Goal: Information Seeking & Learning: Check status

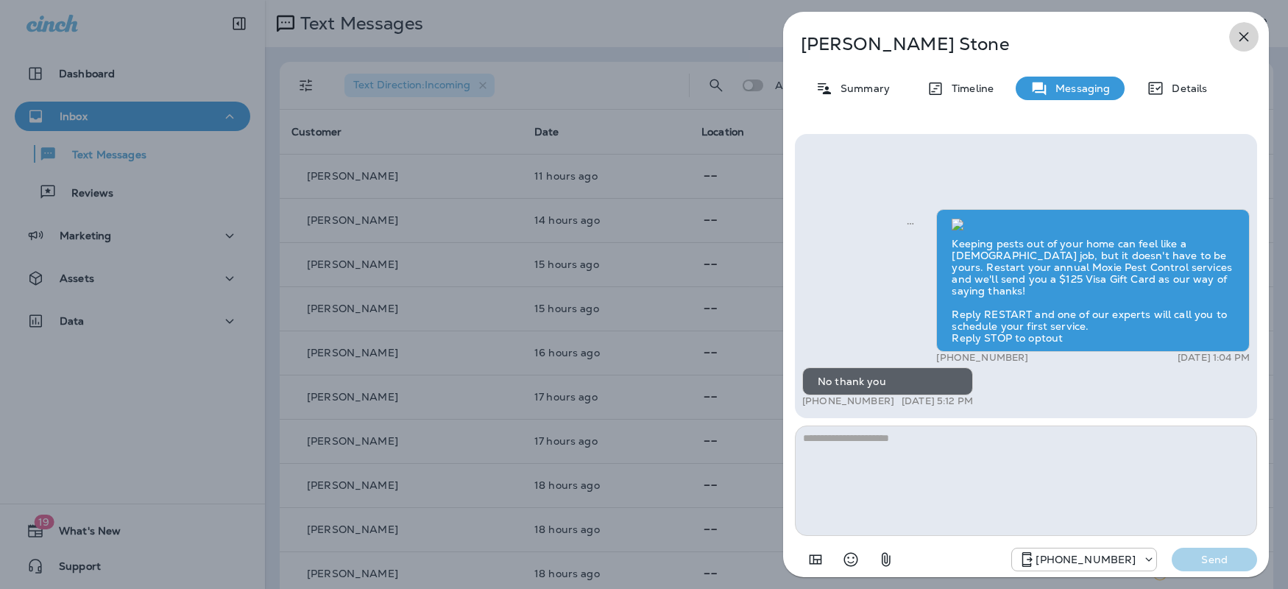
click at [1249, 30] on icon "button" at bounding box center [1244, 37] width 18 height 18
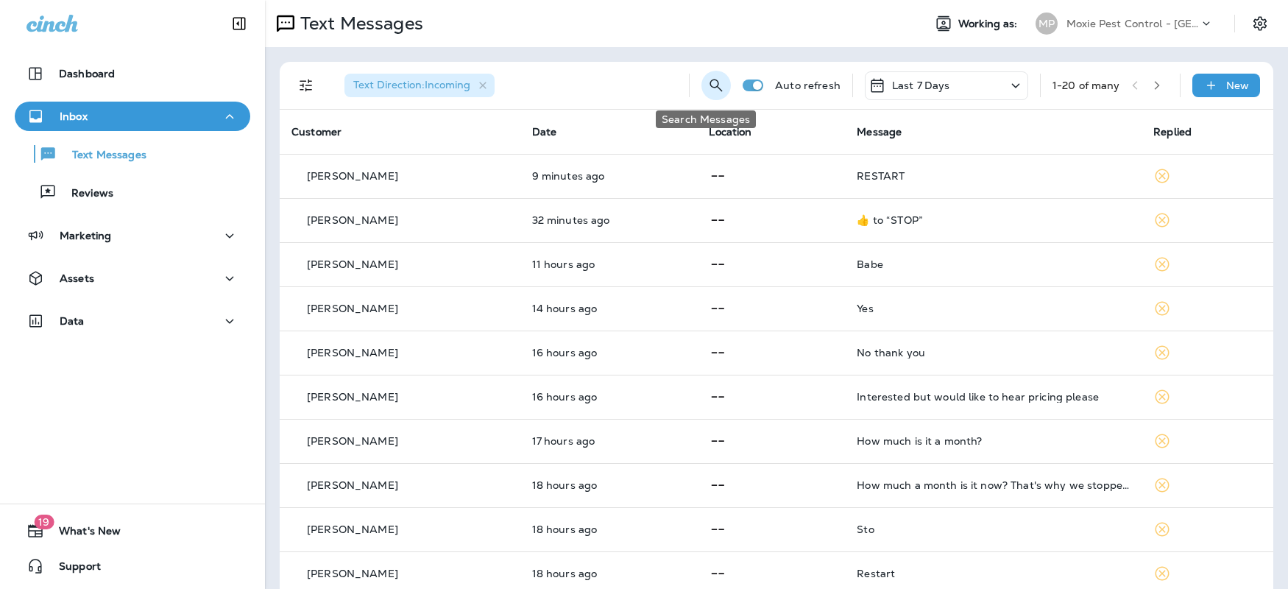
click at [707, 82] on icon "Search Messages" at bounding box center [716, 86] width 18 height 18
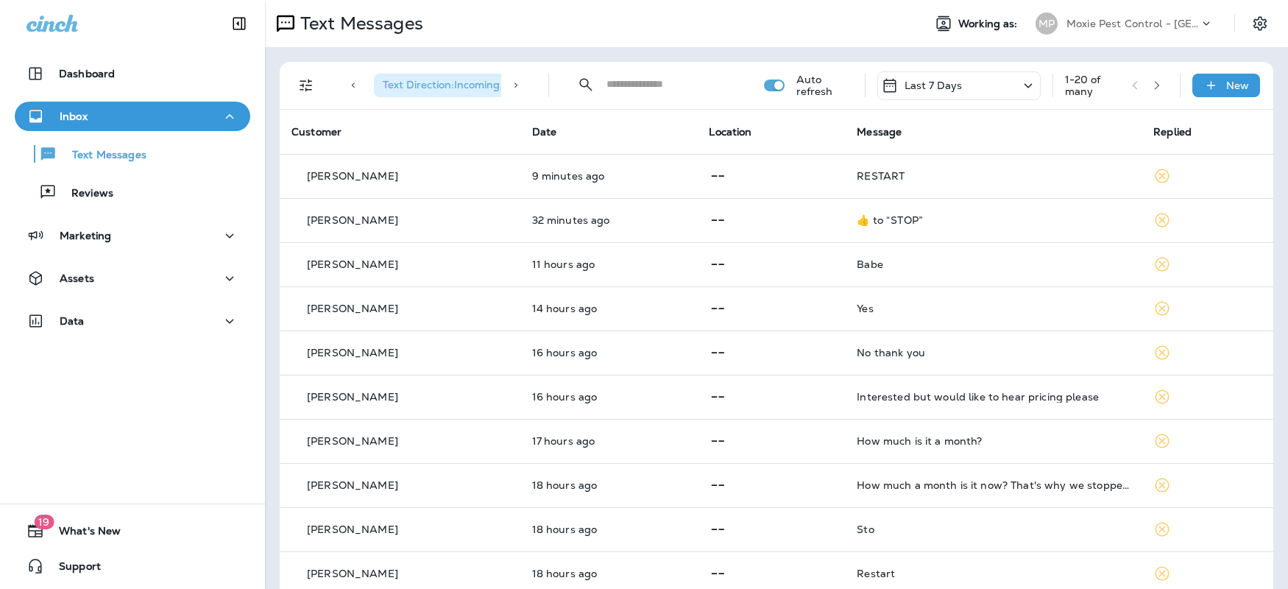
click at [626, 77] on input "text" at bounding box center [672, 84] width 131 height 39
type input "*"
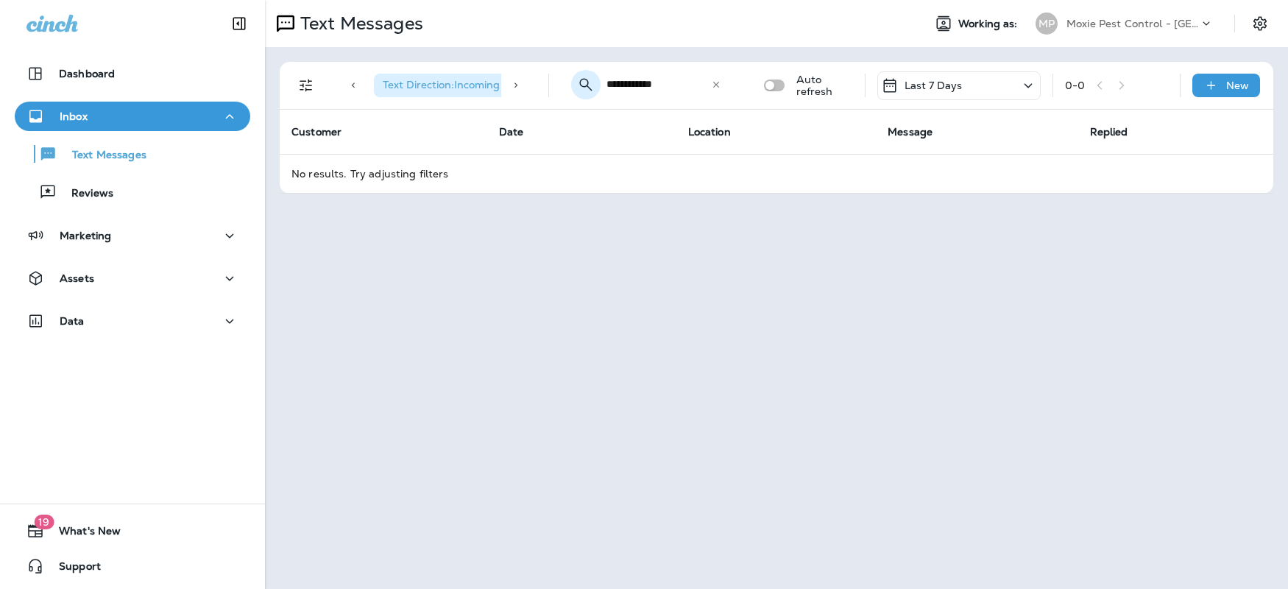
drag, startPoint x: 631, startPoint y: 81, endPoint x: 598, endPoint y: 77, distance: 32.7
click at [598, 77] on div "**********" at bounding box center [649, 84] width 177 height 39
type input "**********"
click at [721, 83] on icon at bounding box center [716, 85] width 10 height 10
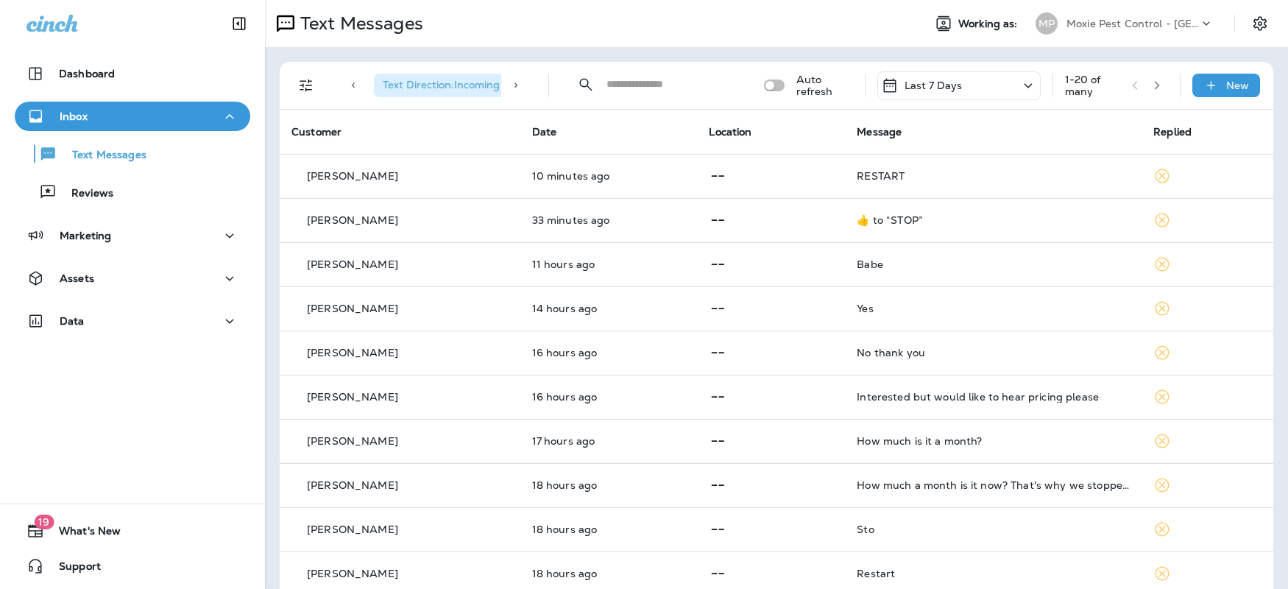
click at [659, 86] on input "text" at bounding box center [672, 84] width 131 height 39
paste input "**********"
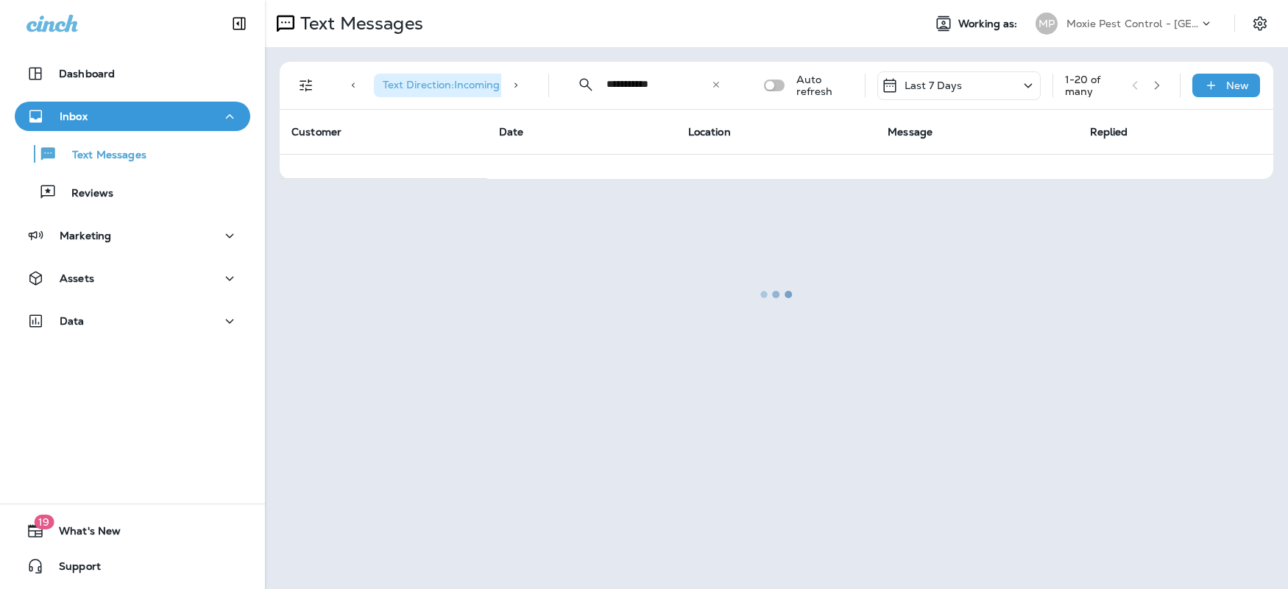
click at [601, 80] on div at bounding box center [776, 294] width 1020 height 586
click at [611, 82] on div at bounding box center [776, 294] width 1020 height 586
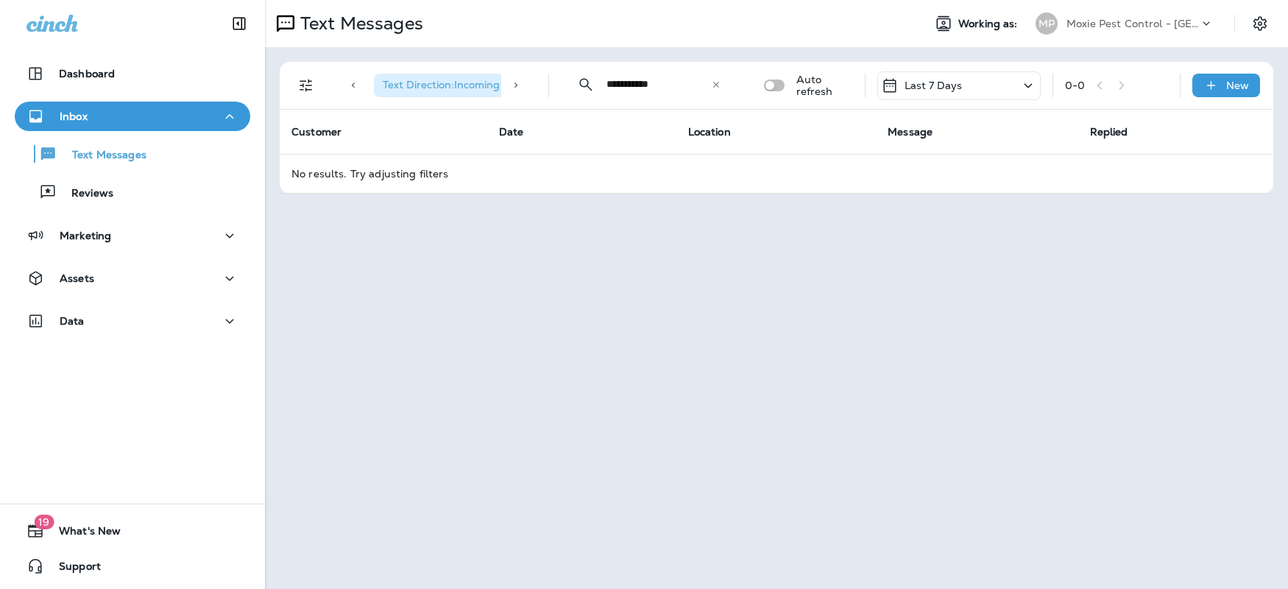
click at [490, 82] on span "Text Direction : Incoming" at bounding box center [441, 84] width 117 height 13
click at [615, 80] on input "**********" at bounding box center [659, 84] width 105 height 39
type input "**********"
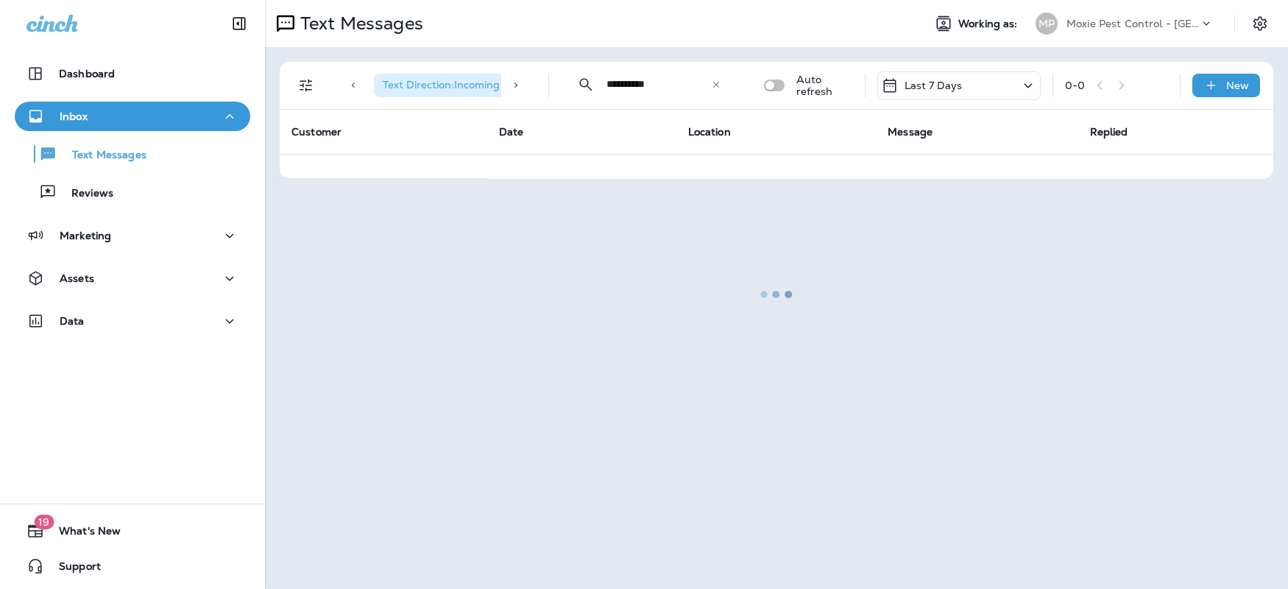
click at [515, 84] on div at bounding box center [776, 294] width 1020 height 586
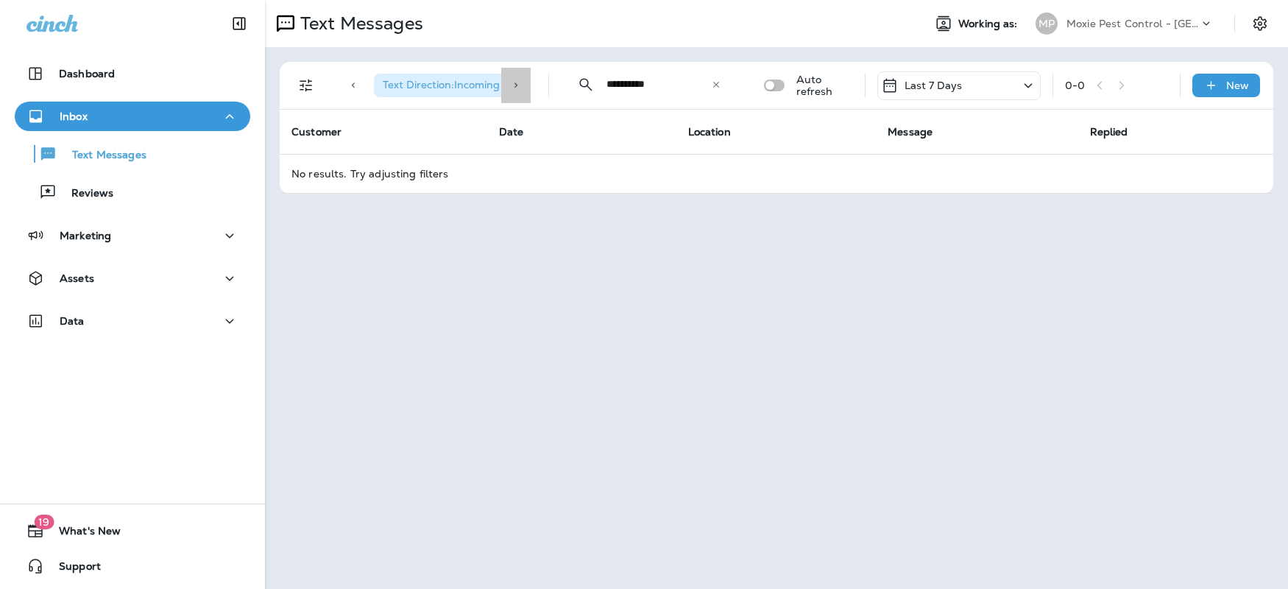
click at [516, 88] on icon at bounding box center [516, 85] width 10 height 10
click at [492, 82] on div "Text Direction : Incoming" at bounding box center [421, 86] width 150 height 24
click at [487, 85] on icon "button" at bounding box center [484, 86] width 13 height 13
click at [409, 99] on div at bounding box center [430, 85] width 195 height 47
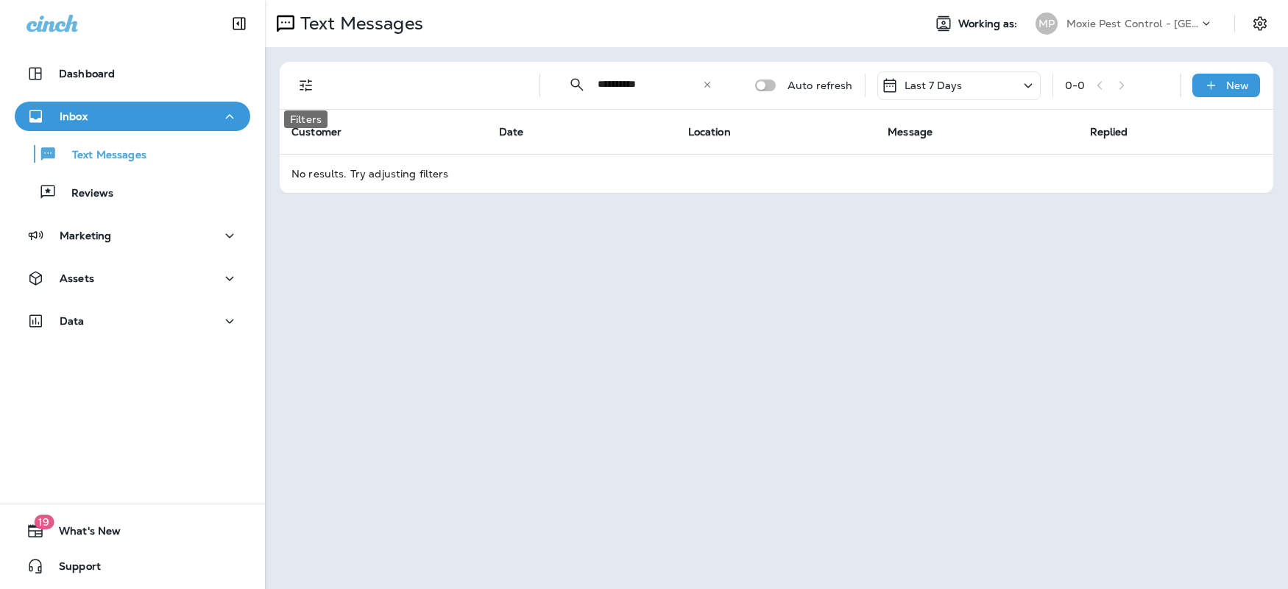
click at [305, 86] on icon "Filters" at bounding box center [306, 86] width 18 height 18
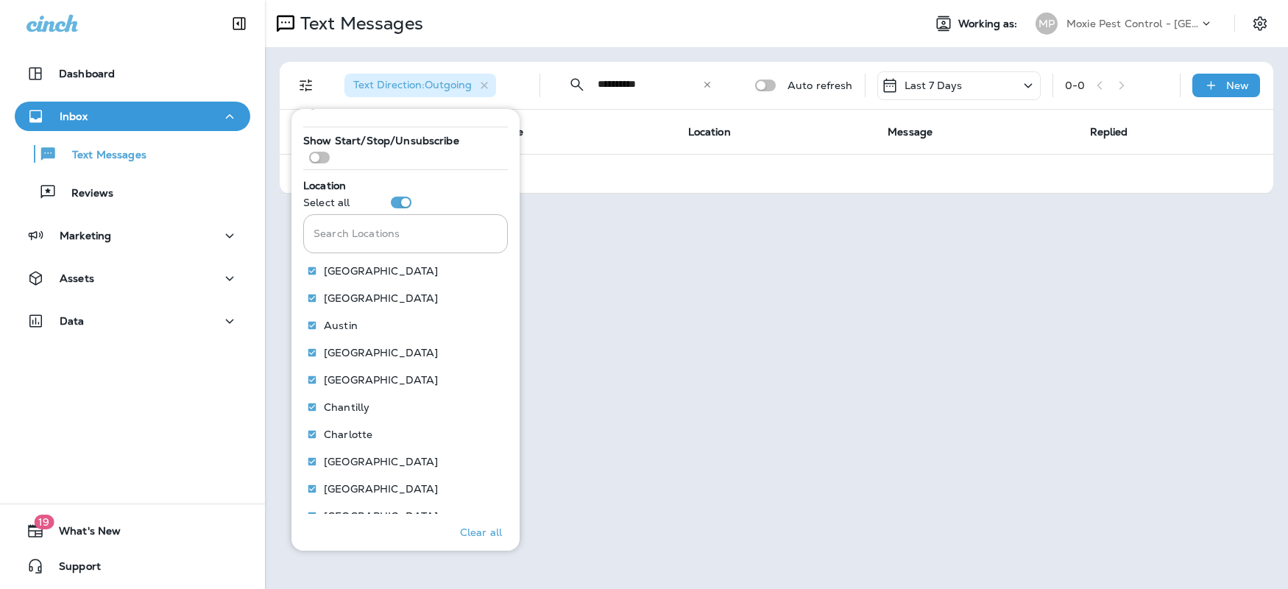
scroll to position [288, 0]
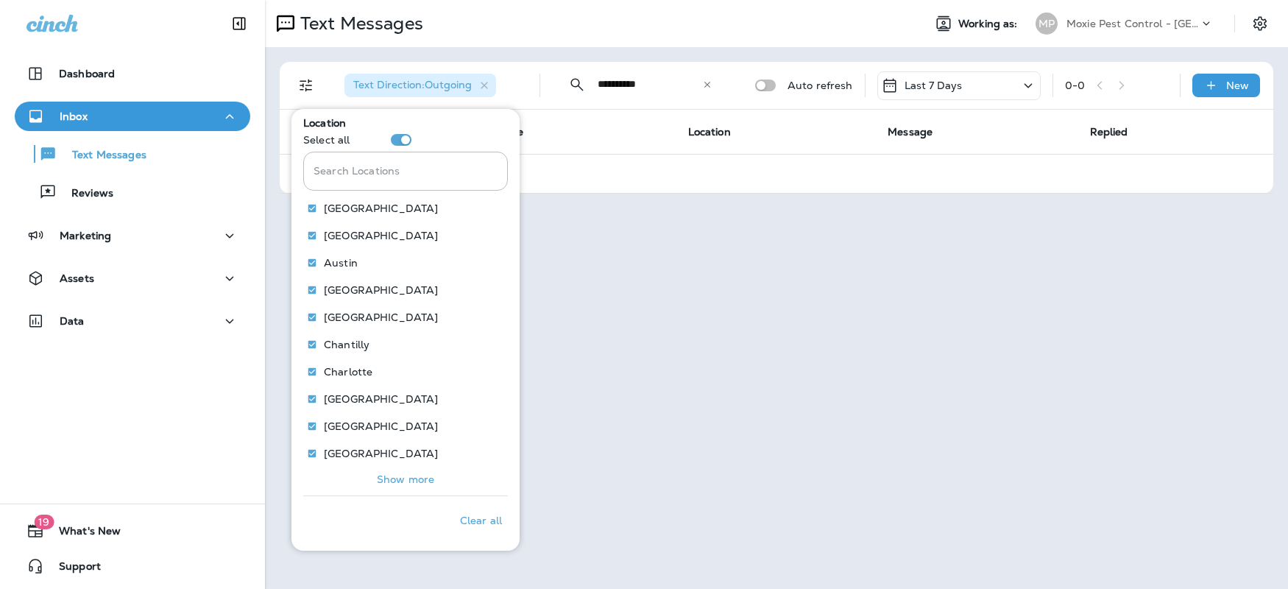
click at [804, 151] on th "Location" at bounding box center [777, 132] width 200 height 44
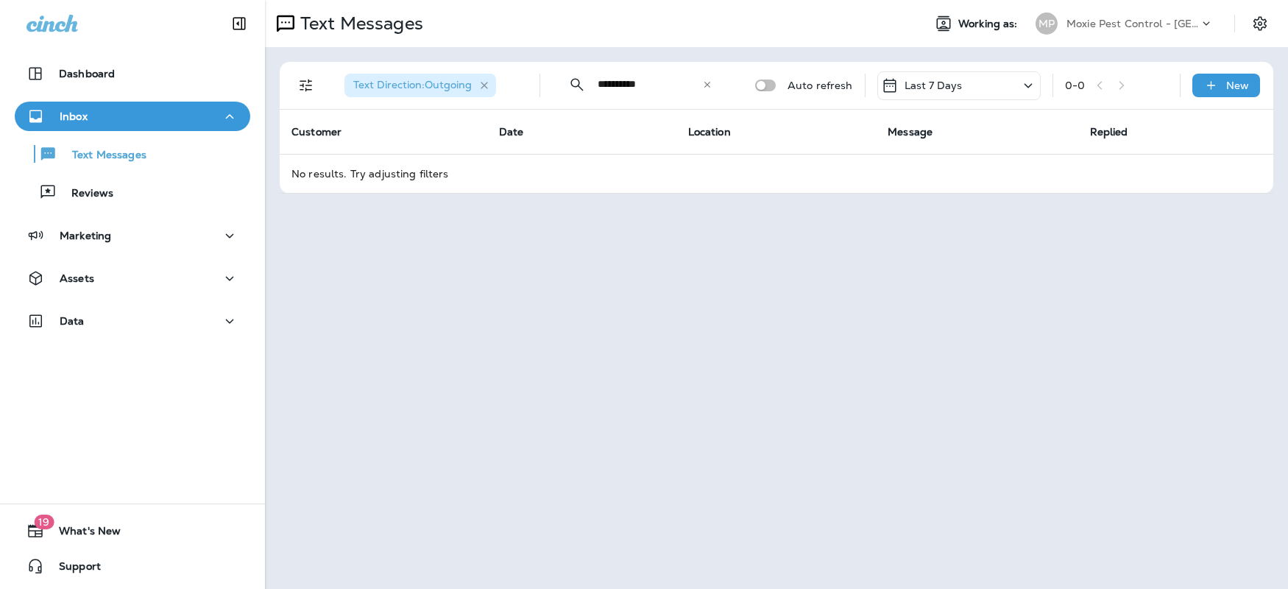
click at [487, 83] on icon "button" at bounding box center [484, 85] width 7 height 7
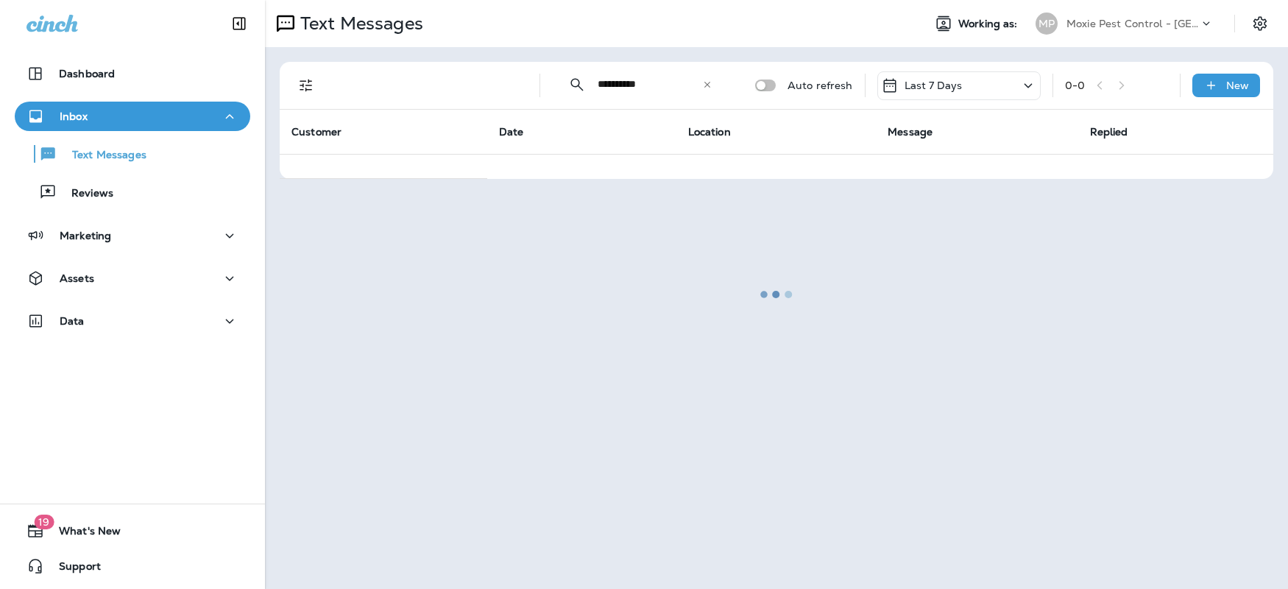
drag, startPoint x: 431, startPoint y: 91, endPoint x: 395, endPoint y: 82, distance: 37.0
click at [431, 91] on div at bounding box center [776, 294] width 1020 height 586
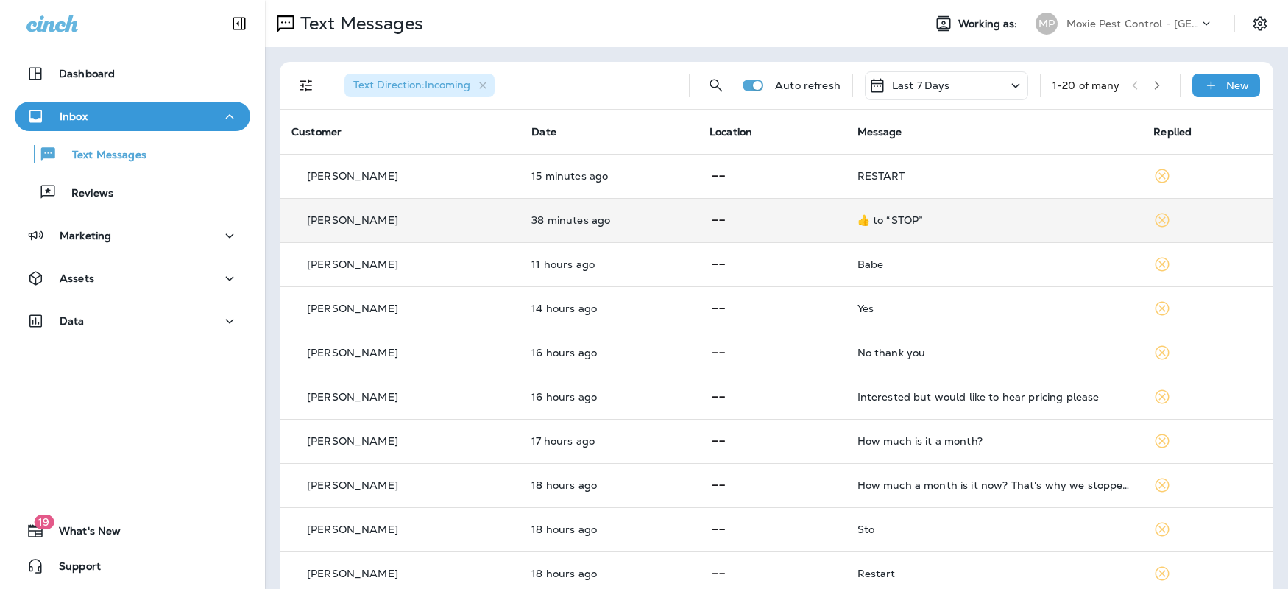
click at [414, 222] on div "[PERSON_NAME]" at bounding box center [400, 220] width 216 height 15
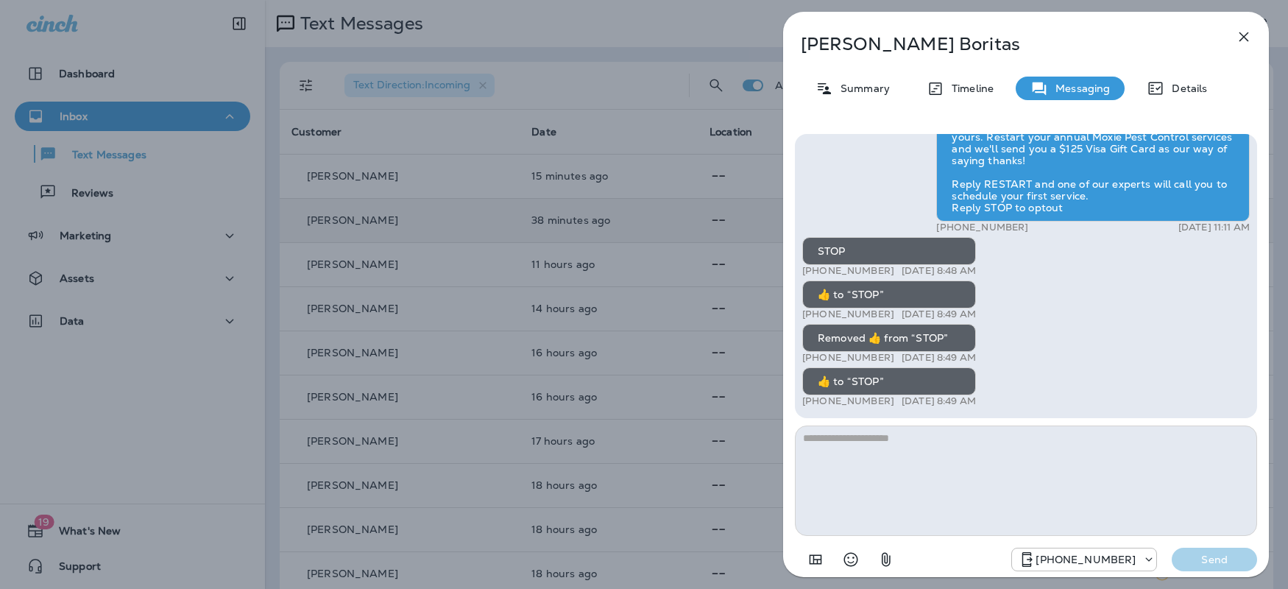
click at [1250, 40] on icon "button" at bounding box center [1244, 37] width 18 height 18
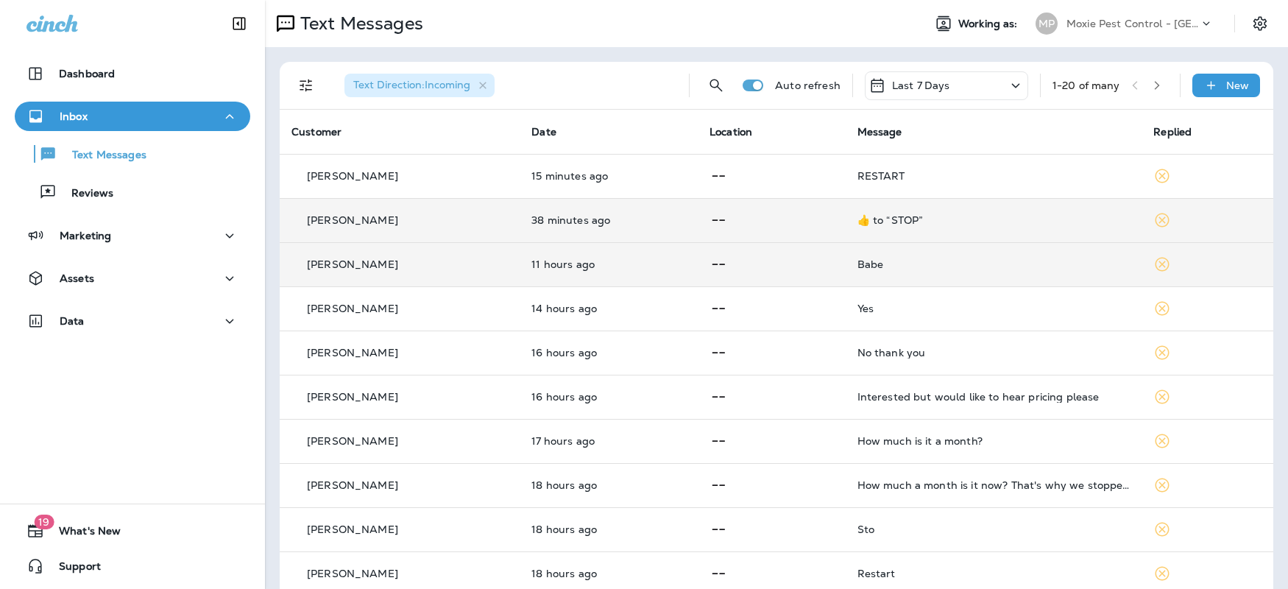
click at [467, 266] on div "[PERSON_NAME]" at bounding box center [400, 264] width 216 height 15
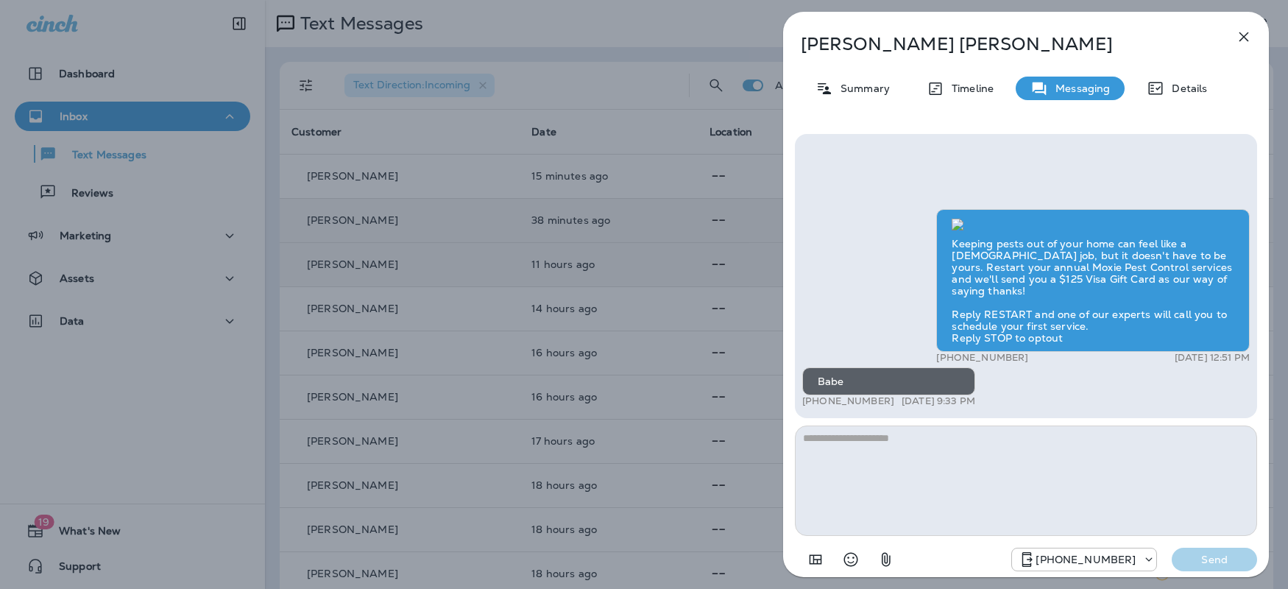
click at [1254, 36] on button "button" at bounding box center [1243, 36] width 29 height 29
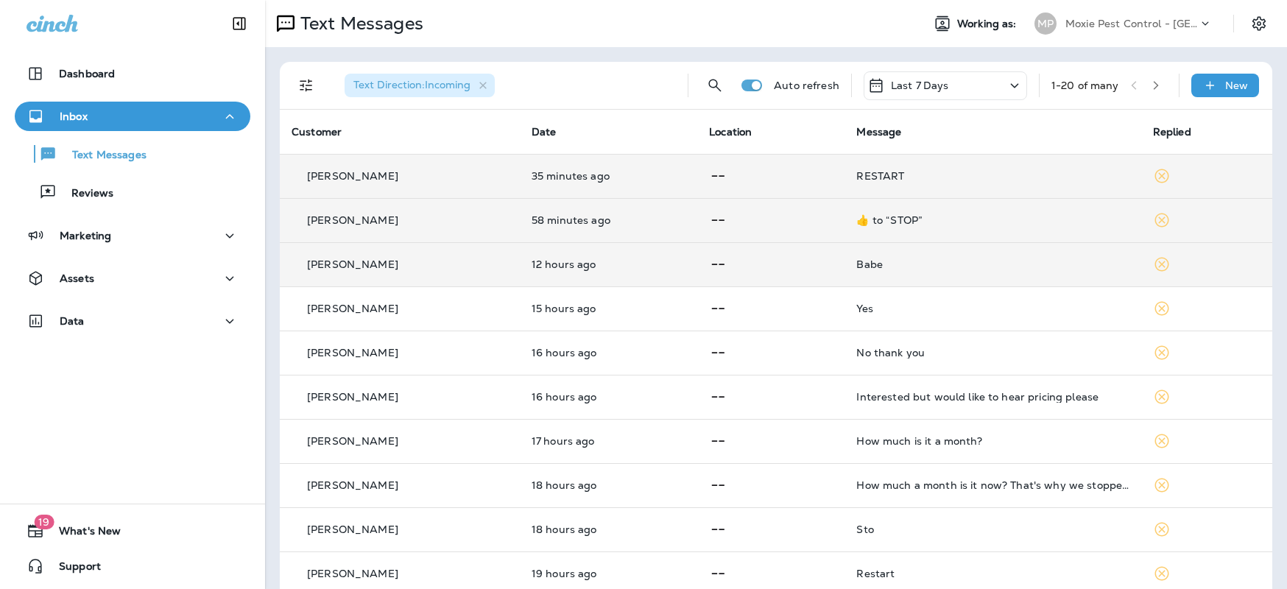
click at [424, 173] on div "[PERSON_NAME]" at bounding box center [400, 176] width 216 height 15
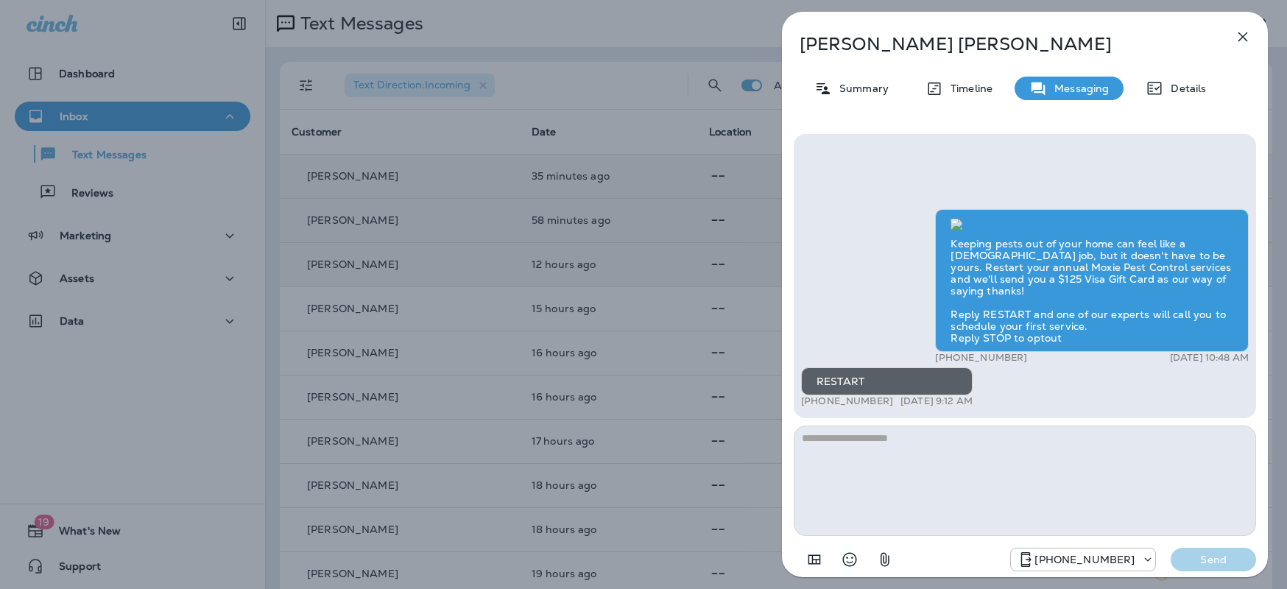
click at [1248, 30] on icon "button" at bounding box center [1243, 37] width 18 height 18
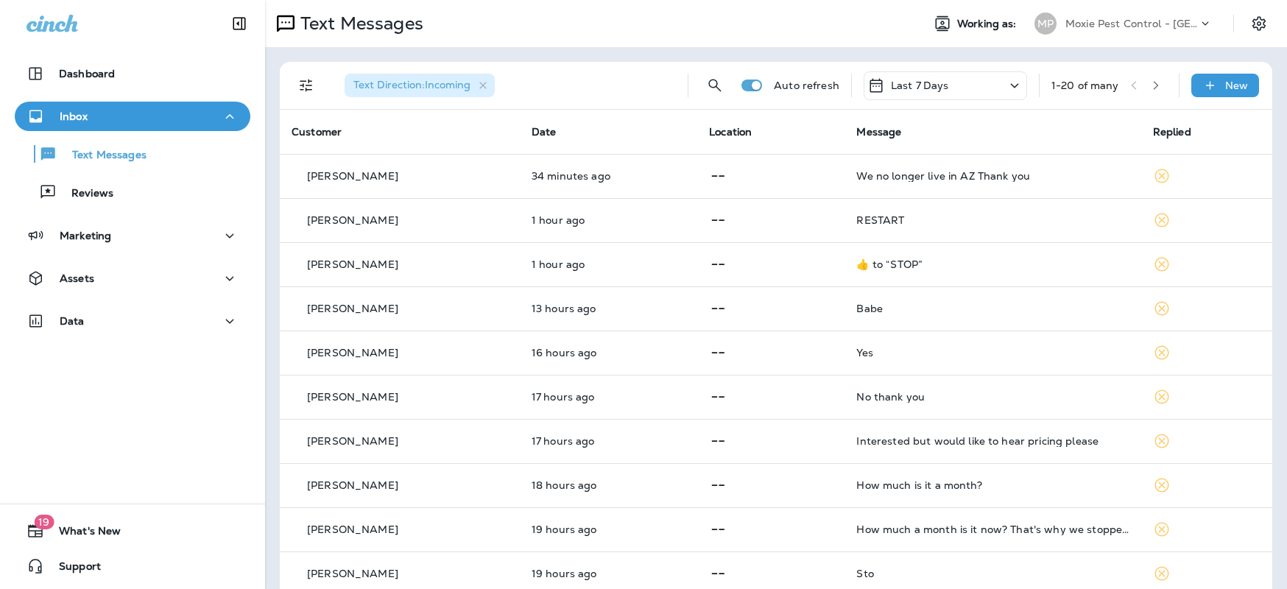
click at [1182, 24] on p "Moxie Pest Control - [GEOGRAPHIC_DATA]" at bounding box center [1131, 24] width 133 height 12
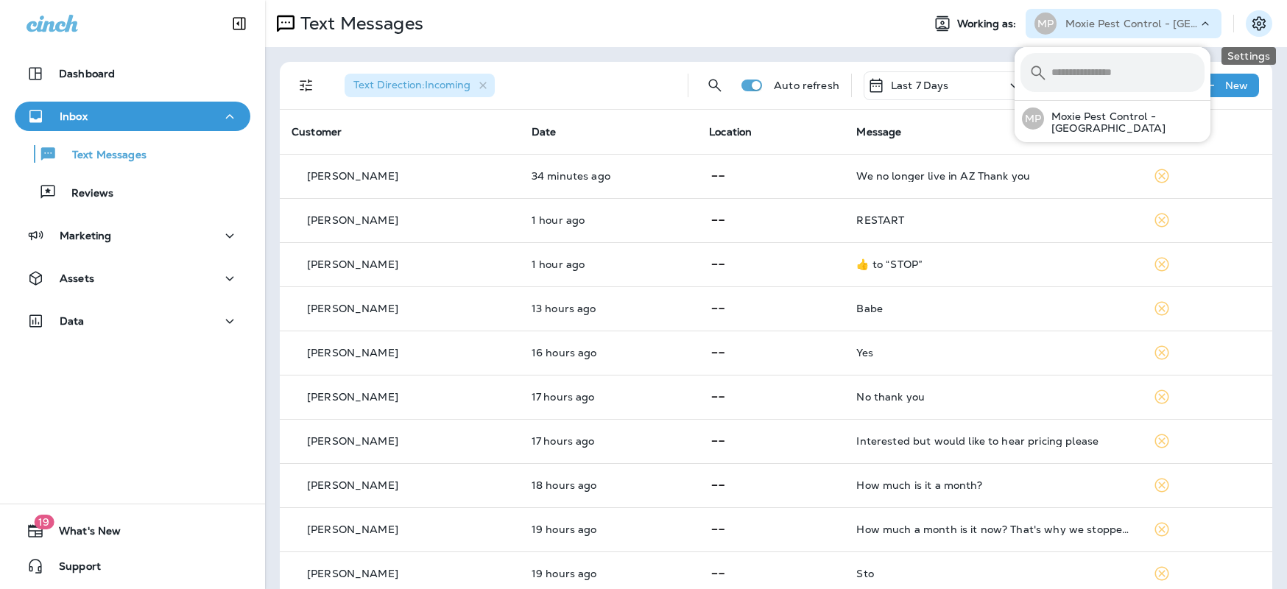
click at [1251, 21] on icon "Settings" at bounding box center [1259, 24] width 18 height 18
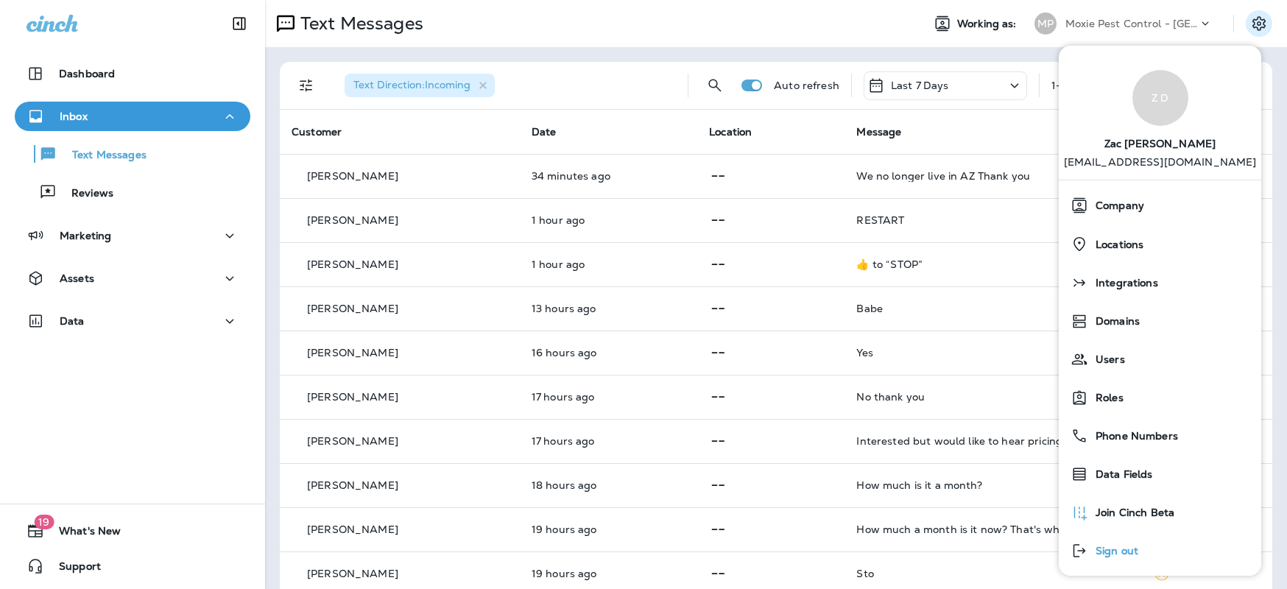
scroll to position [3, 0]
click at [1130, 549] on span "Sign out" at bounding box center [1113, 550] width 50 height 13
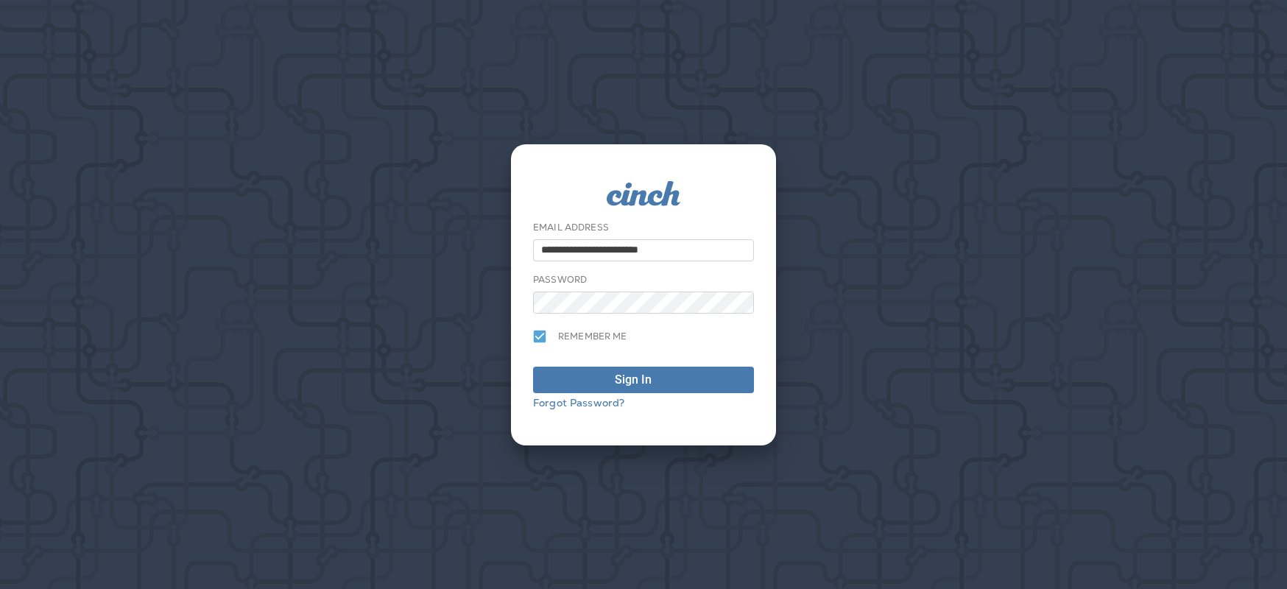
drag, startPoint x: 702, startPoint y: 247, endPoint x: 306, endPoint y: 225, distance: 396.0
click at [307, 225] on div "**********" at bounding box center [643, 294] width 1287 height 589
type input "*"
type input "**********"
click at [387, 281] on div "**********" at bounding box center [643, 294] width 1287 height 589
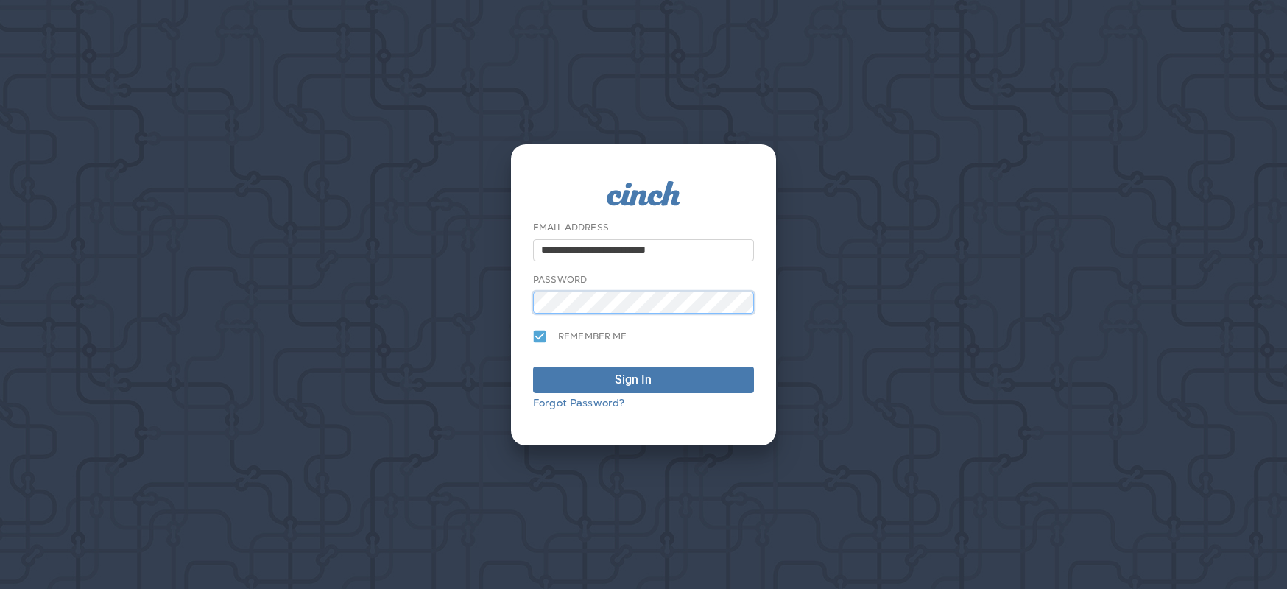
click at [533, 367] on button "Sign In" at bounding box center [643, 380] width 221 height 27
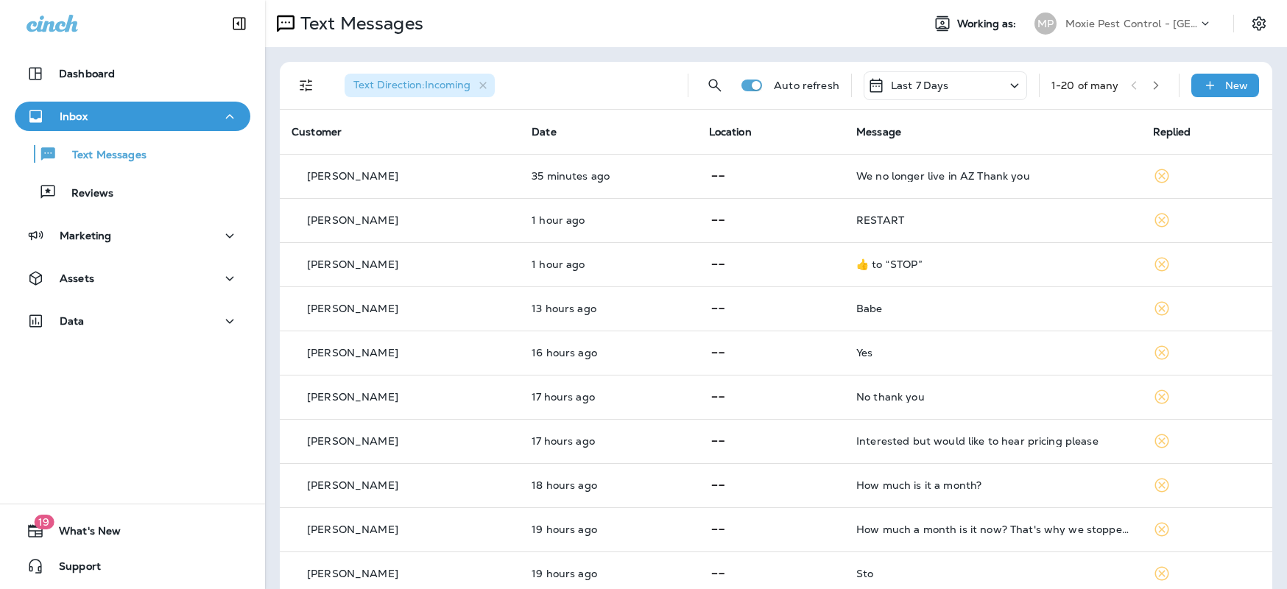
click at [1170, 24] on p "Moxie Pest Control - [GEOGRAPHIC_DATA]" at bounding box center [1131, 24] width 133 height 12
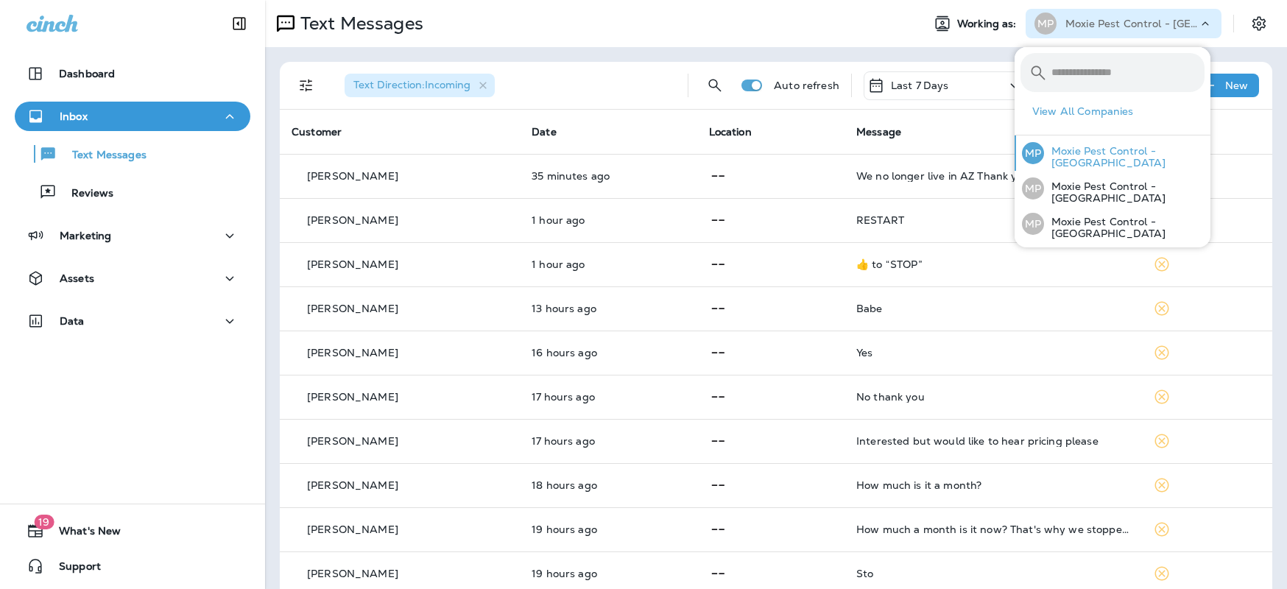
click at [1116, 158] on p "Moxie Pest Control - [GEOGRAPHIC_DATA]" at bounding box center [1124, 157] width 160 height 24
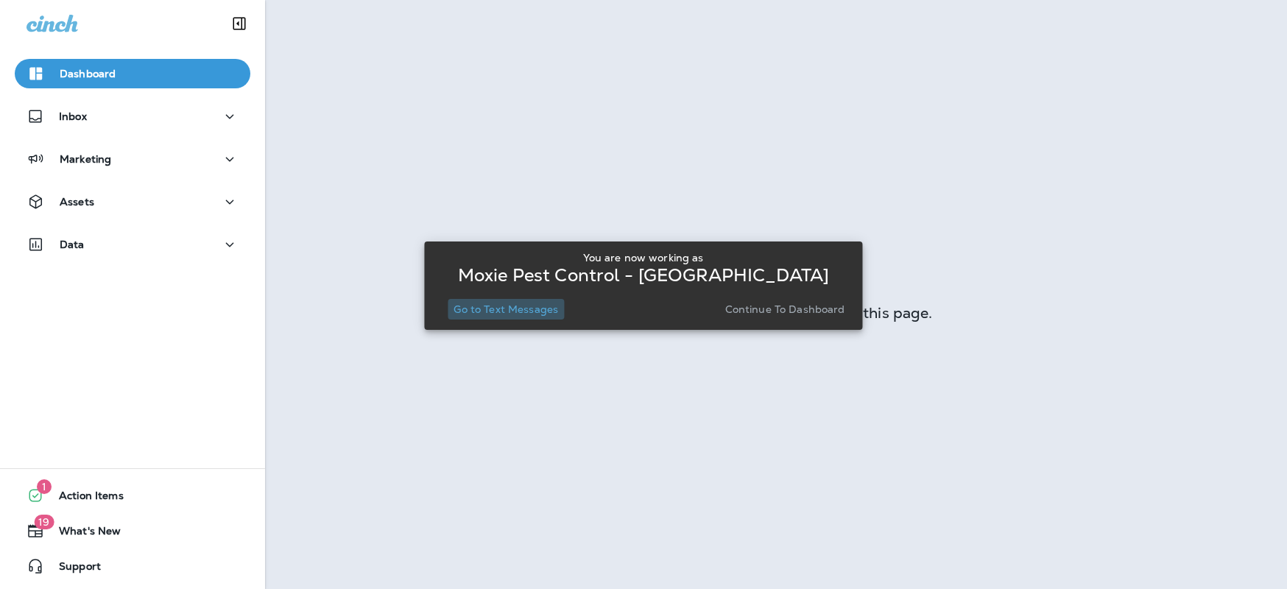
click at [515, 311] on p "Go to Text Messages" at bounding box center [505, 309] width 105 height 12
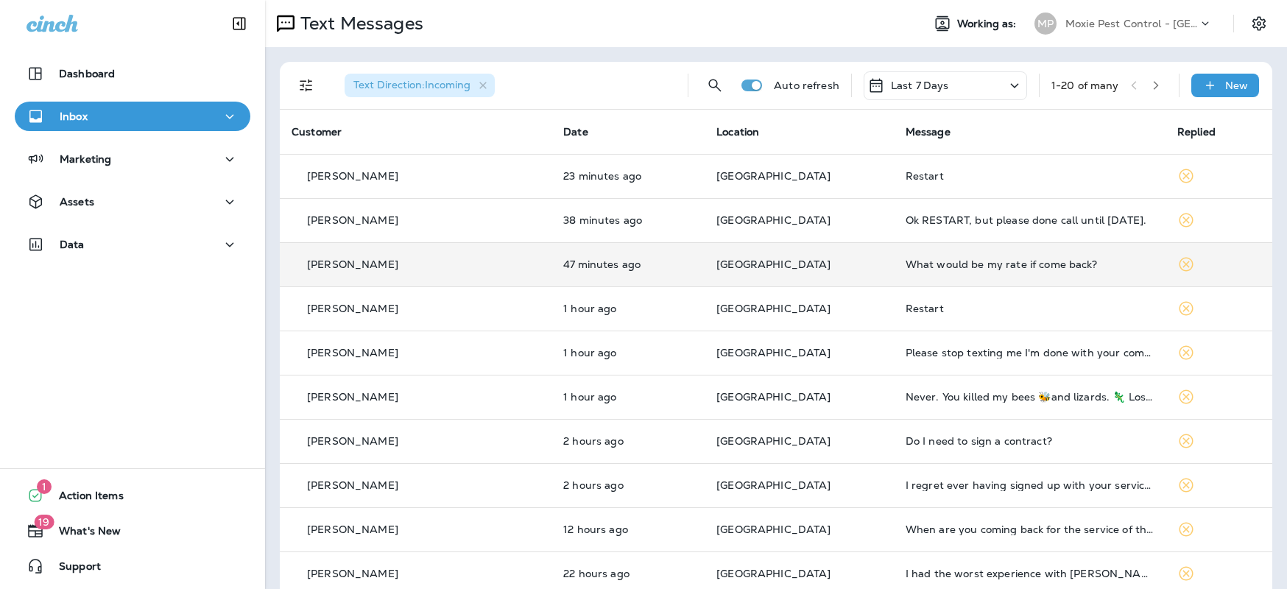
click at [428, 270] on div "[PERSON_NAME]" at bounding box center [416, 264] width 248 height 15
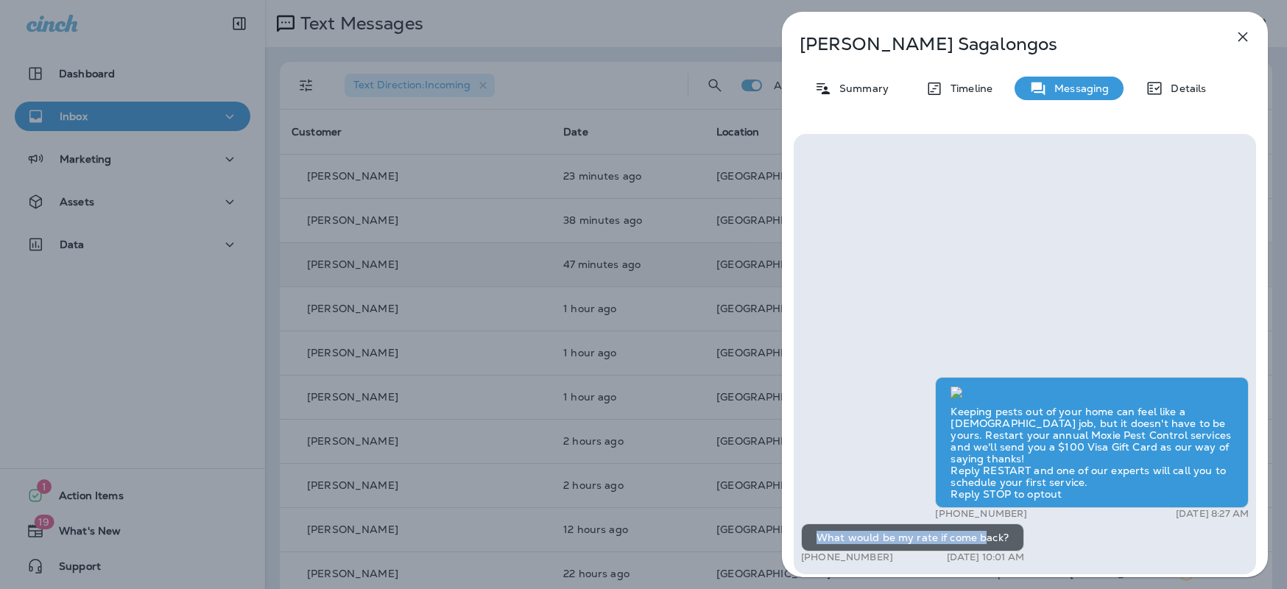
drag, startPoint x: 816, startPoint y: 537, endPoint x: 981, endPoint y: 537, distance: 164.9
click at [981, 537] on div "What would be my rate if come back?" at bounding box center [912, 537] width 223 height 28
click at [1003, 535] on div "What would be my rate if come back?" at bounding box center [912, 537] width 223 height 28
drag, startPoint x: 1003, startPoint y: 537, endPoint x: 813, endPoint y: 540, distance: 189.9
click at [813, 541] on div "What would be my rate if come back?" at bounding box center [912, 537] width 223 height 28
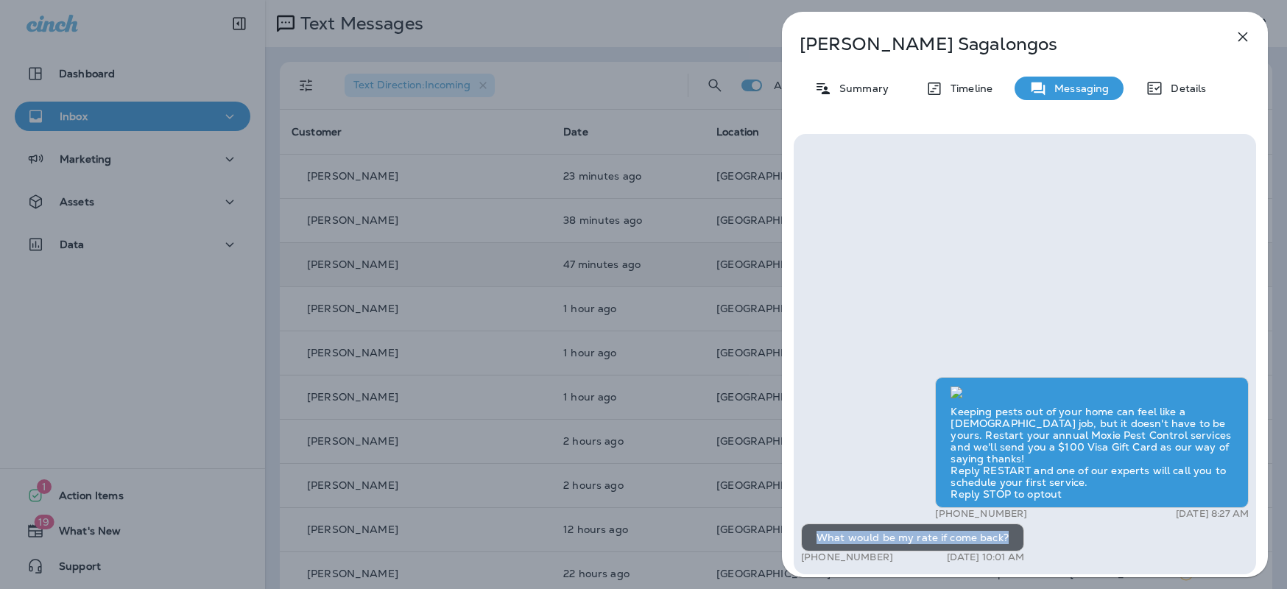
copy div "What would be my rate if come back?"
click at [1240, 32] on icon "button" at bounding box center [1243, 37] width 18 height 18
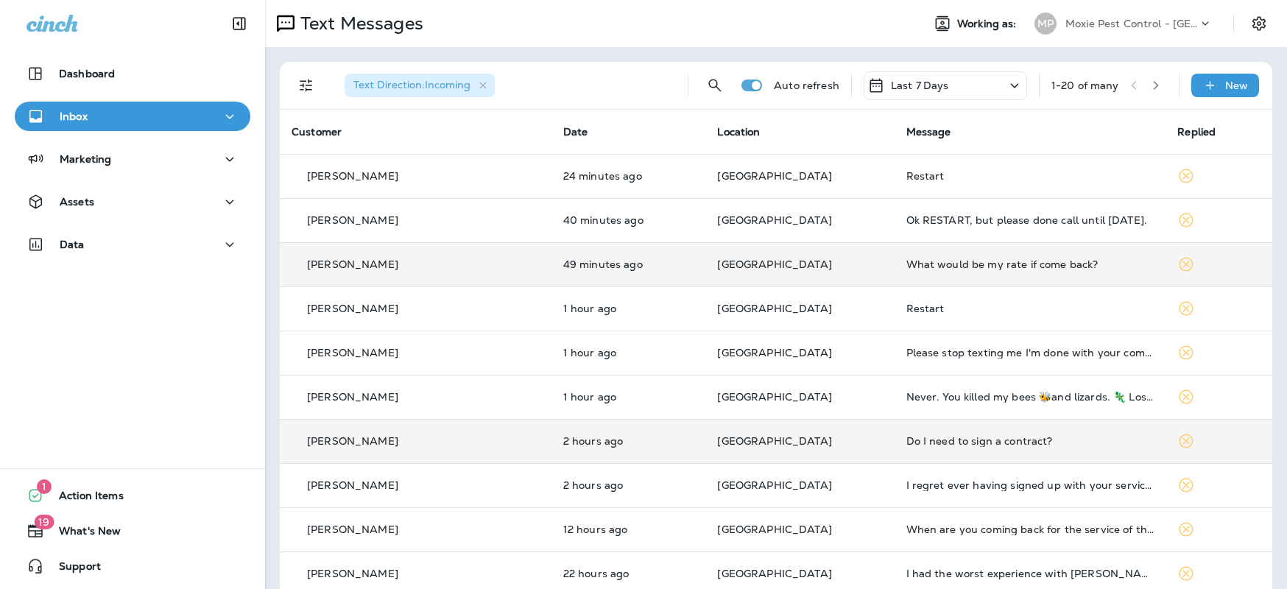
click at [387, 441] on div "[PERSON_NAME]" at bounding box center [416, 441] width 248 height 15
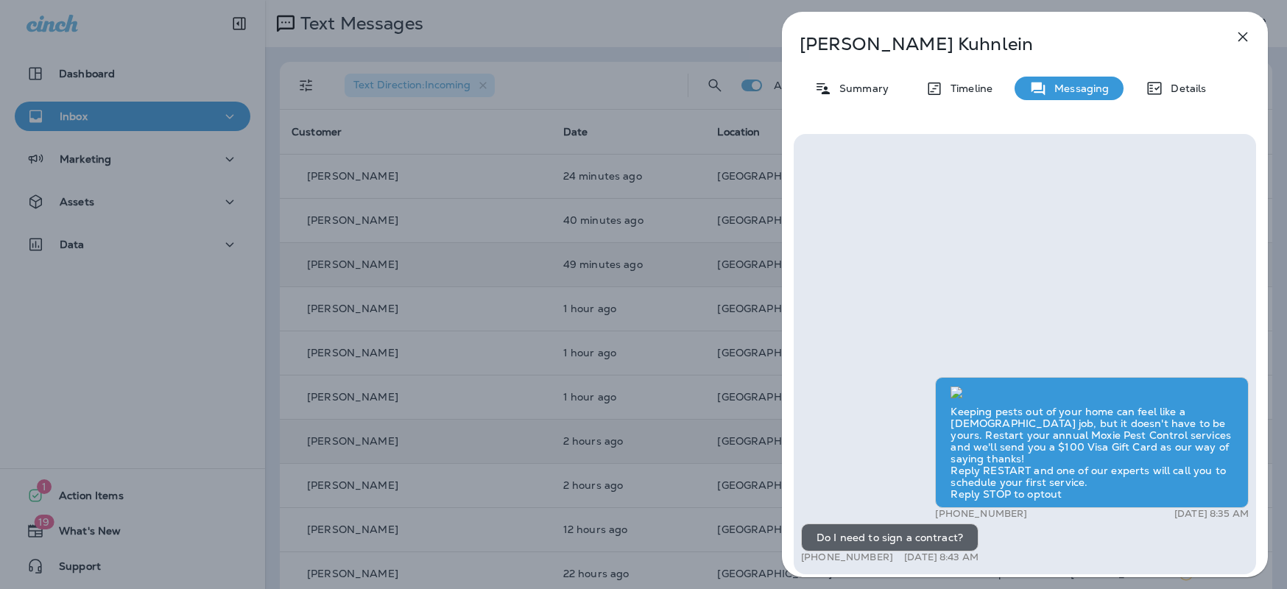
click at [1251, 32] on icon "button" at bounding box center [1243, 37] width 18 height 18
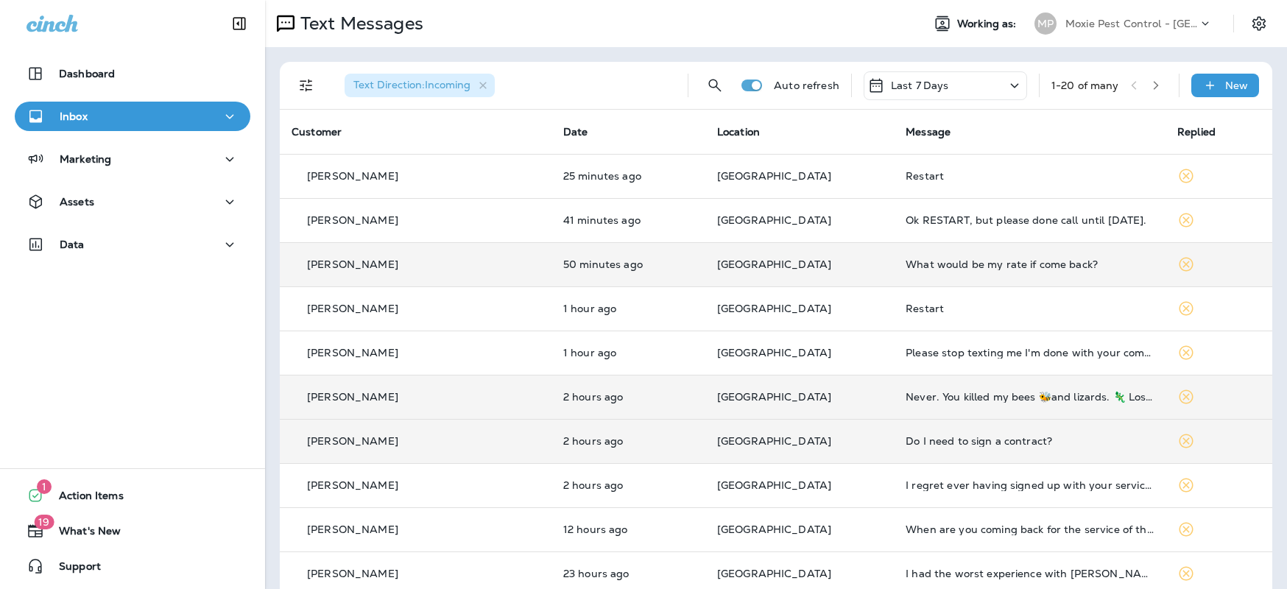
click at [810, 402] on p "[GEOGRAPHIC_DATA]" at bounding box center [799, 397] width 165 height 12
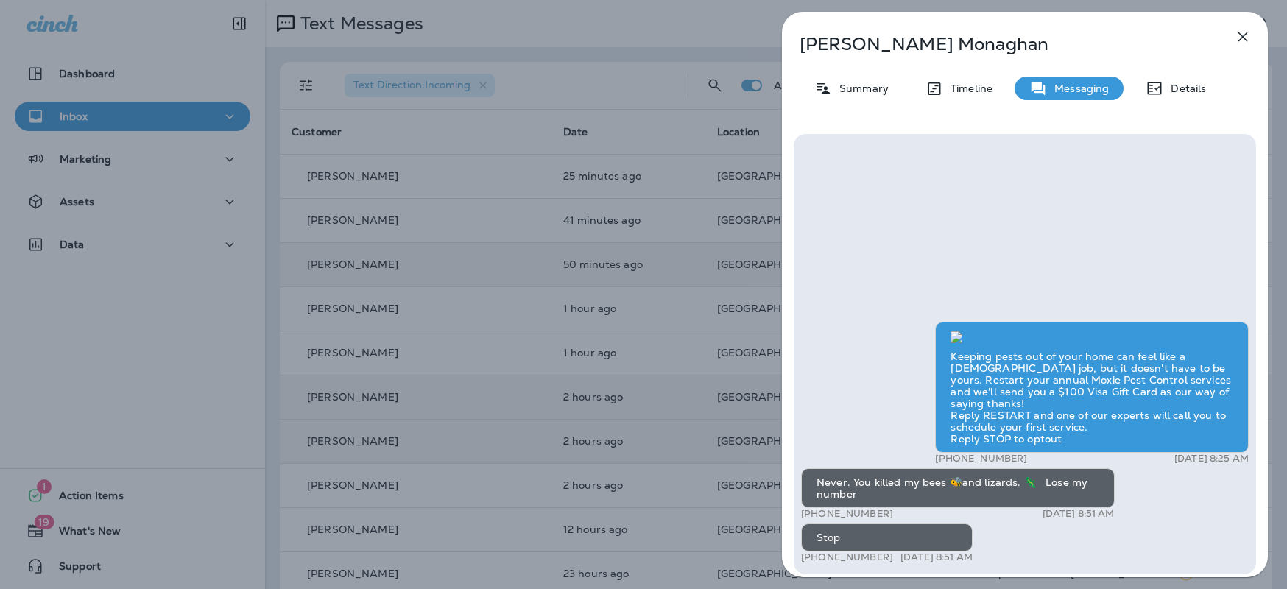
click at [1243, 38] on icon "button" at bounding box center [1243, 37] width 18 height 18
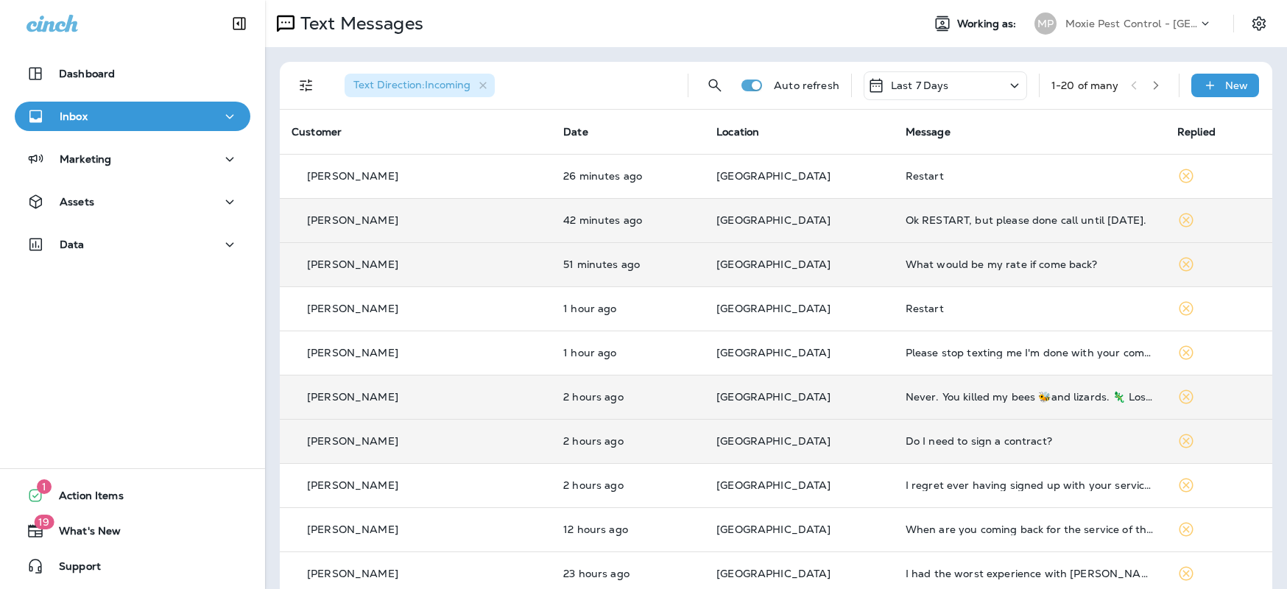
click at [452, 219] on div "[PERSON_NAME]" at bounding box center [416, 220] width 248 height 15
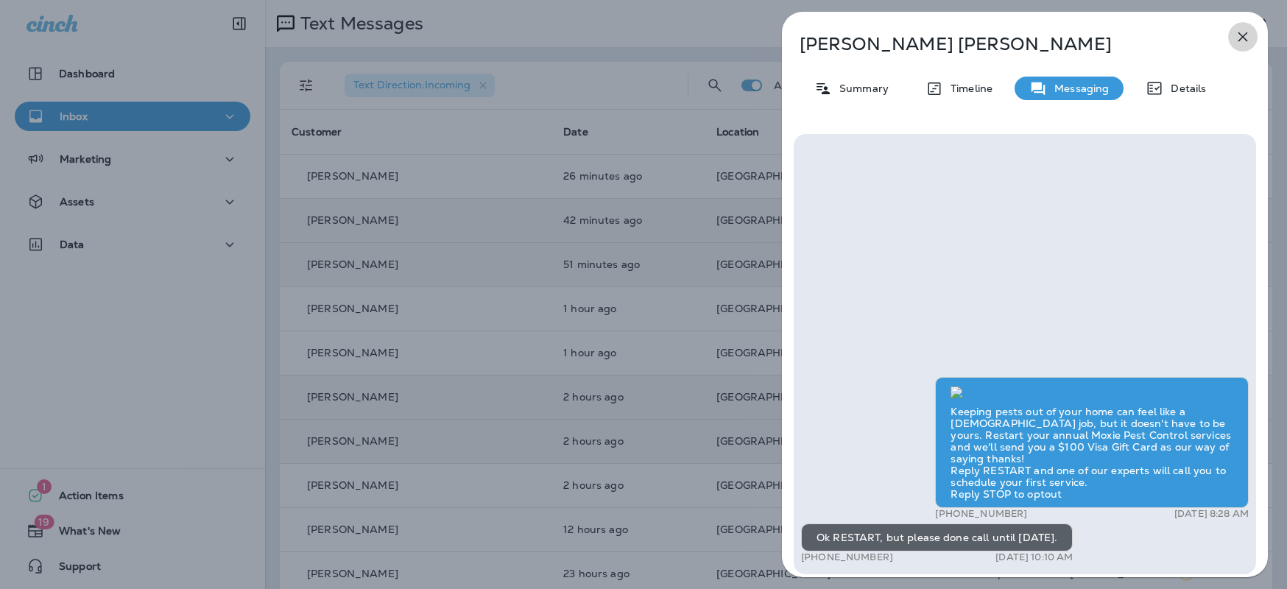
click at [1243, 32] on icon "button" at bounding box center [1243, 37] width 18 height 18
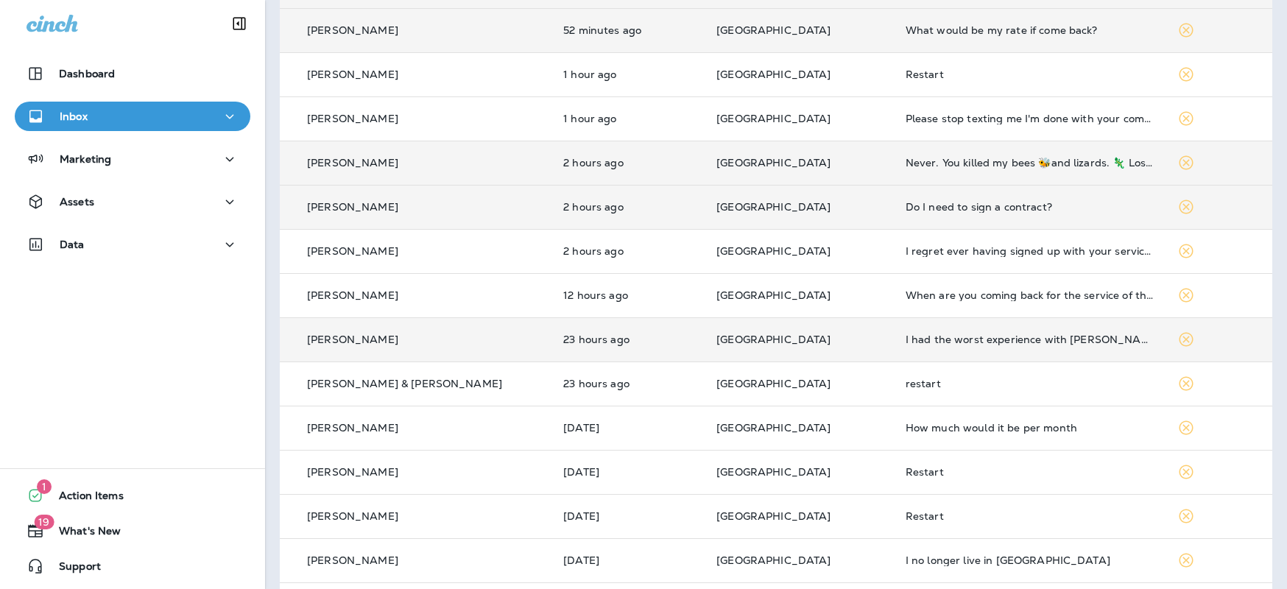
scroll to position [237, 0]
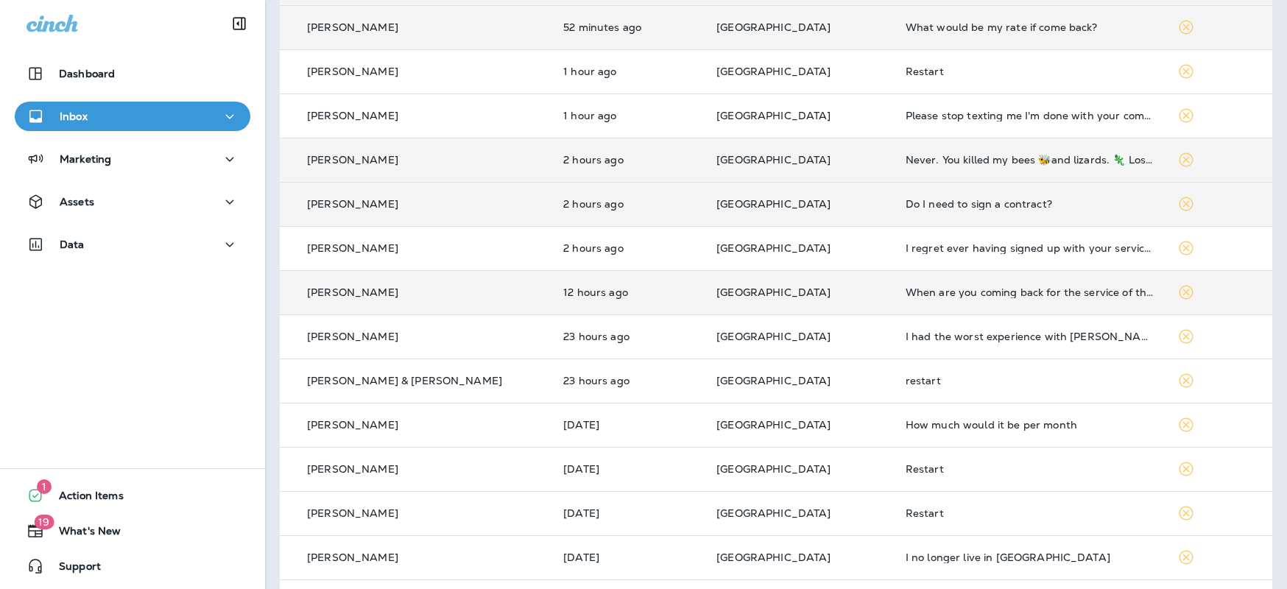
click at [446, 303] on td "[PERSON_NAME]" at bounding box center [416, 292] width 272 height 44
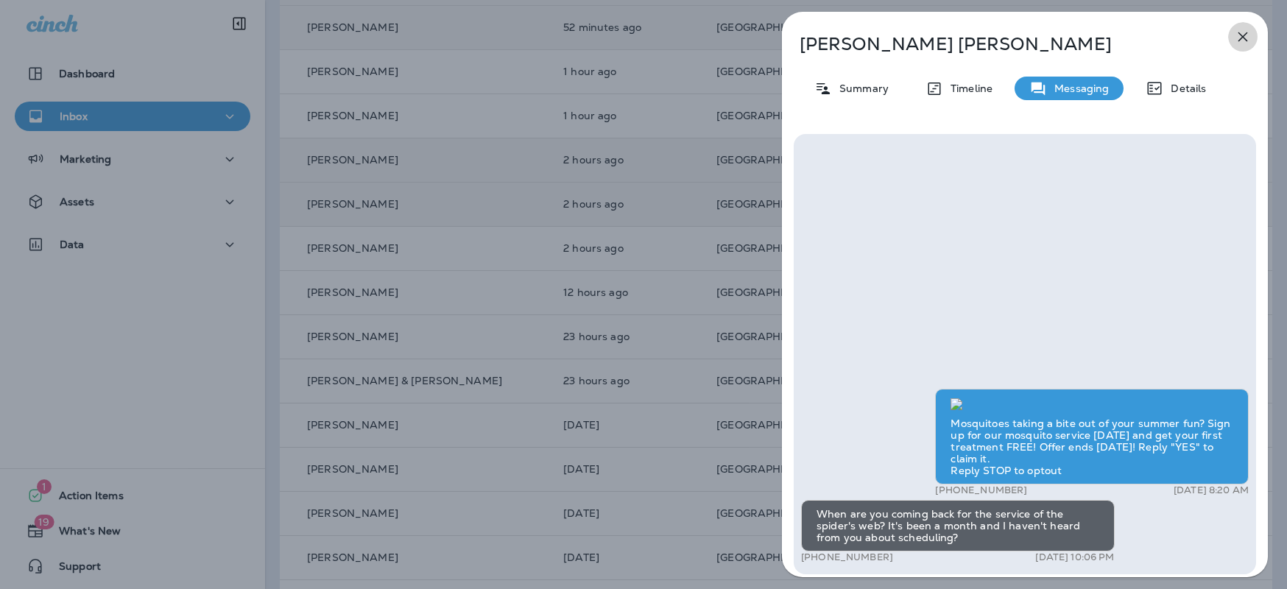
click at [1239, 31] on icon "button" at bounding box center [1243, 37] width 18 height 18
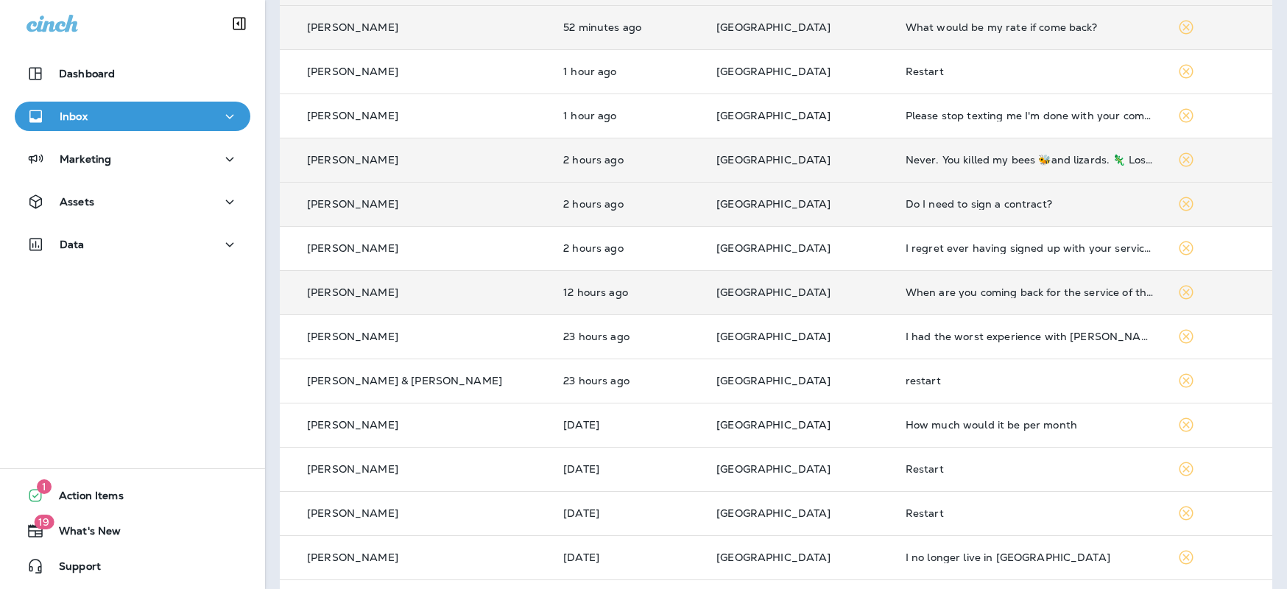
click at [449, 303] on td "[PERSON_NAME]" at bounding box center [416, 292] width 272 height 44
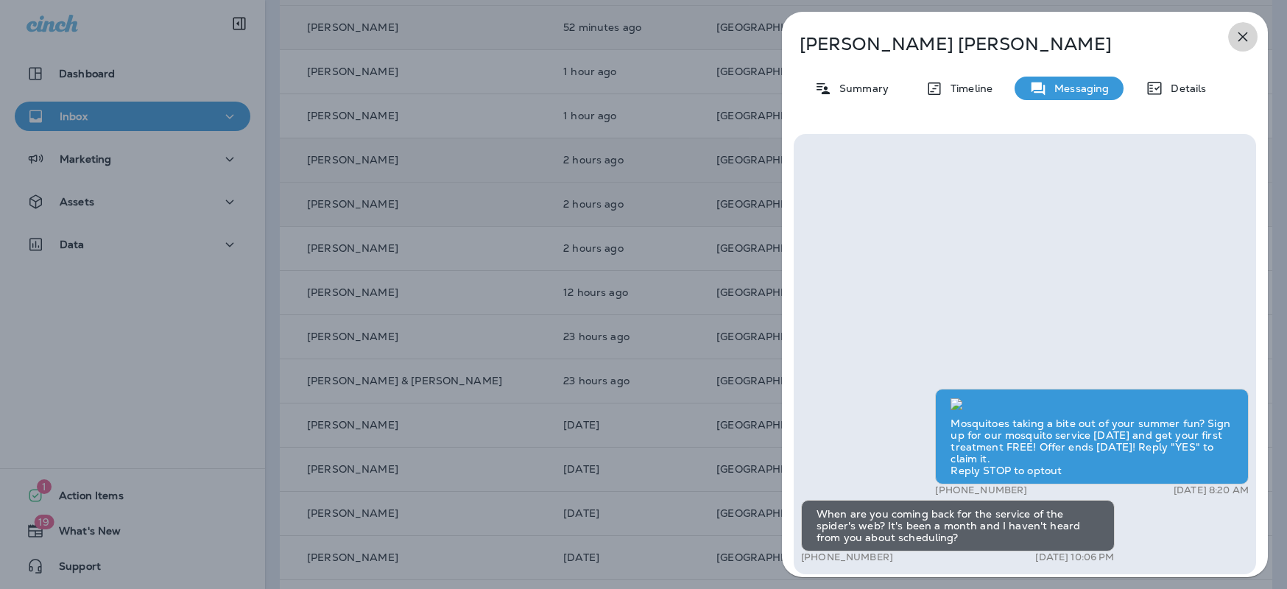
click at [1247, 37] on icon "button" at bounding box center [1243, 37] width 18 height 18
